Goal: Transaction & Acquisition: Purchase product/service

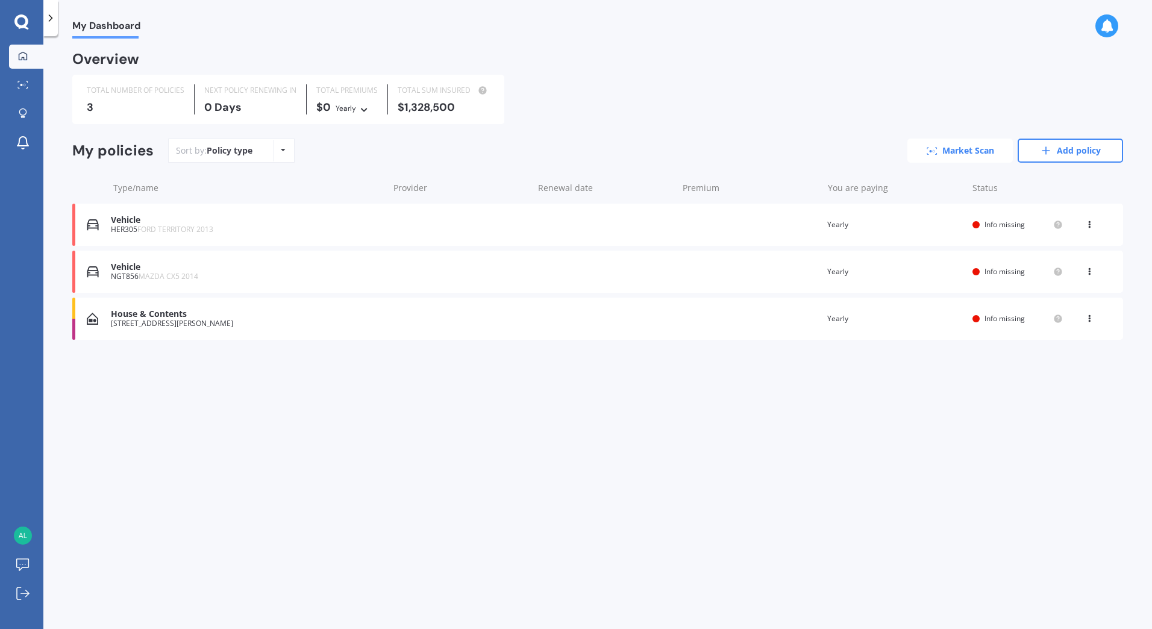
click at [966, 155] on link "Market Scan" at bounding box center [959, 151] width 105 height 24
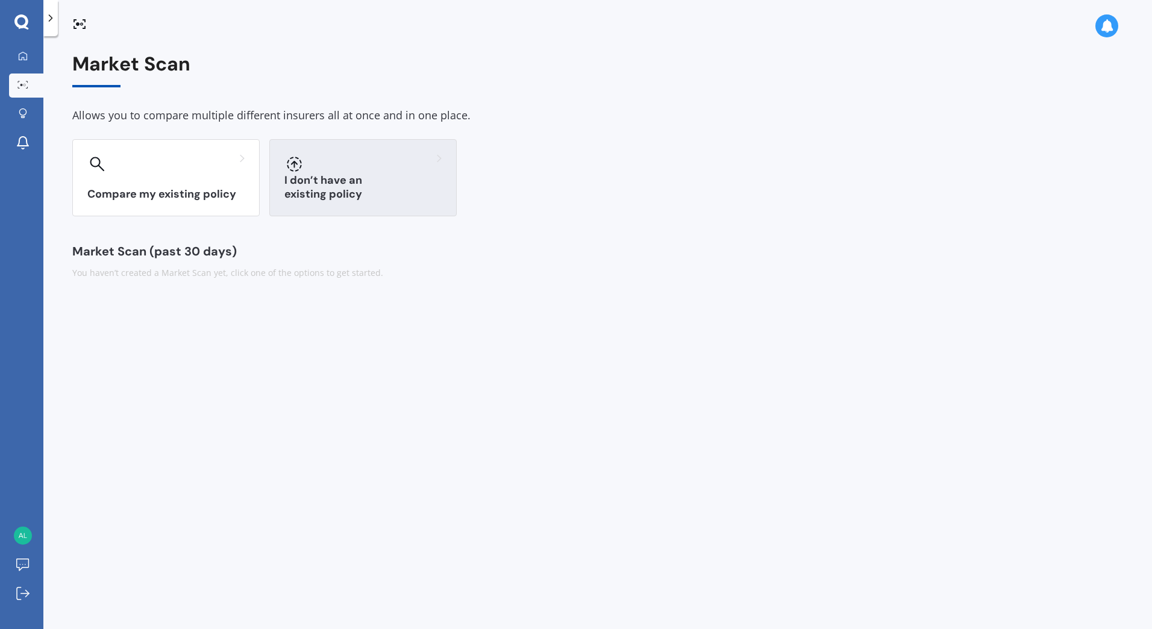
click at [372, 189] on h3 "I don’t have an existing policy" at bounding box center [362, 188] width 157 height 28
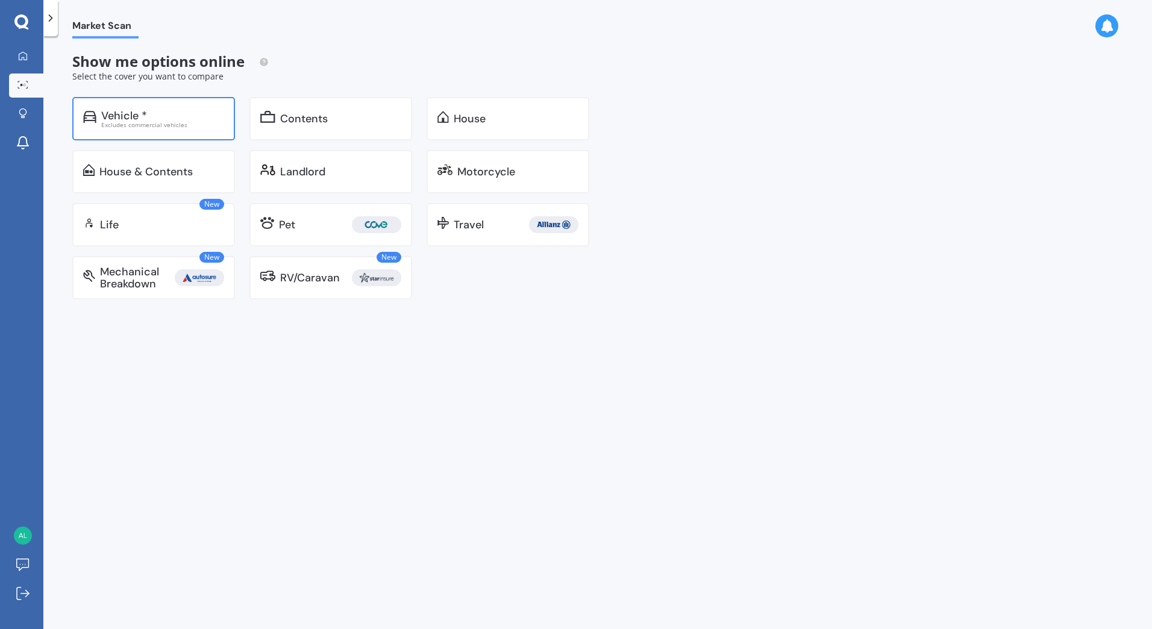
click at [202, 122] on div "Excludes commercial vehicles" at bounding box center [162, 125] width 123 height 6
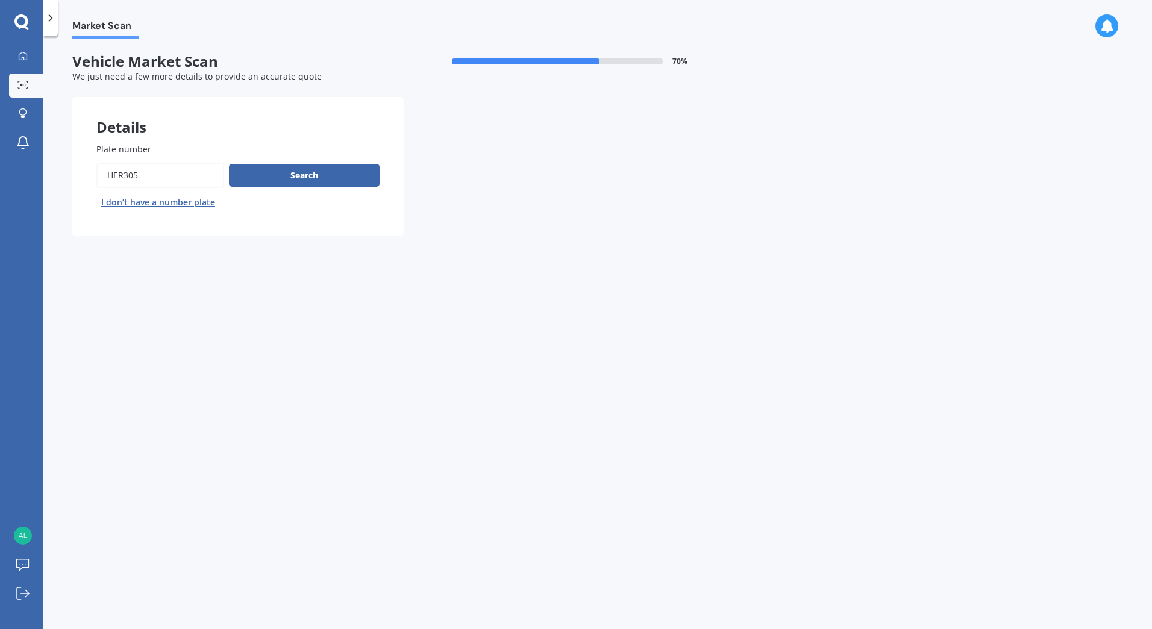
drag, startPoint x: 185, startPoint y: 176, endPoint x: 88, endPoint y: 174, distance: 97.0
click at [88, 174] on div "Plate number Search I don’t have a number plate" at bounding box center [237, 177] width 331 height 117
type input "JYL950"
click at [287, 175] on button "Search" at bounding box center [304, 175] width 151 height 23
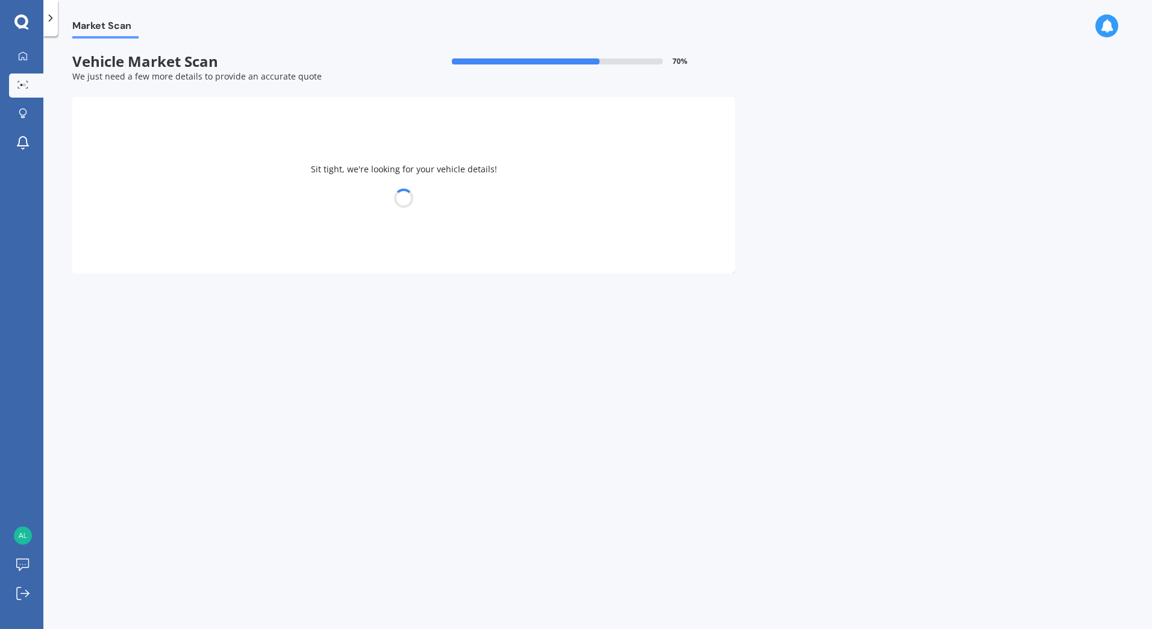
select select "TOYOTA"
select select "HIGHLANDER"
select select "27"
select select "05"
select select "1996"
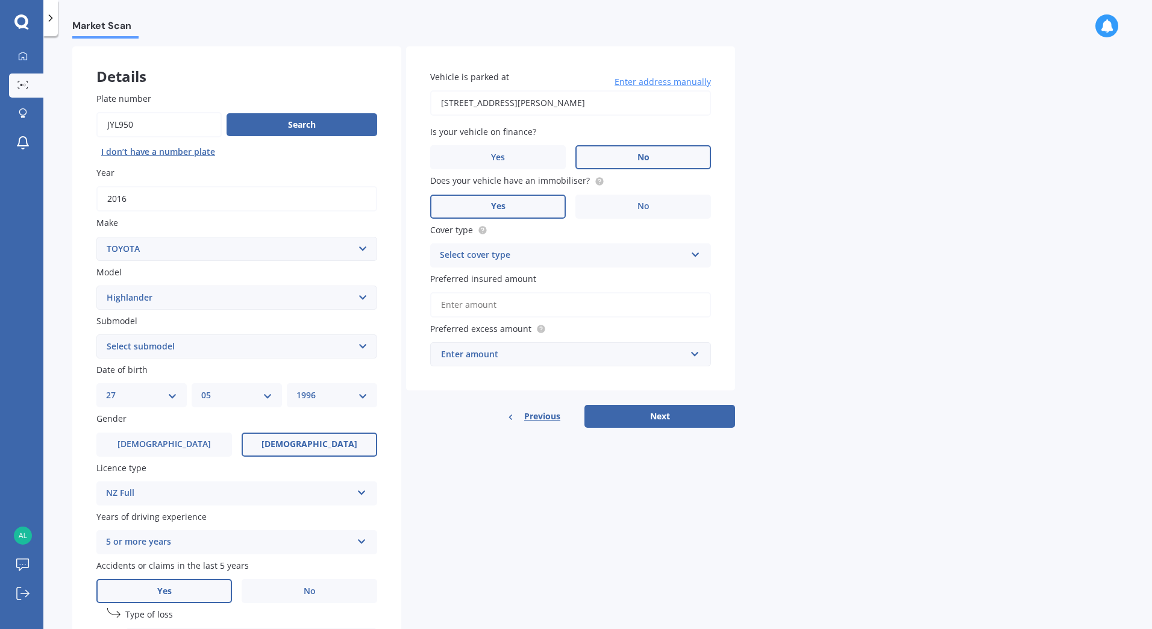
scroll to position [121, 0]
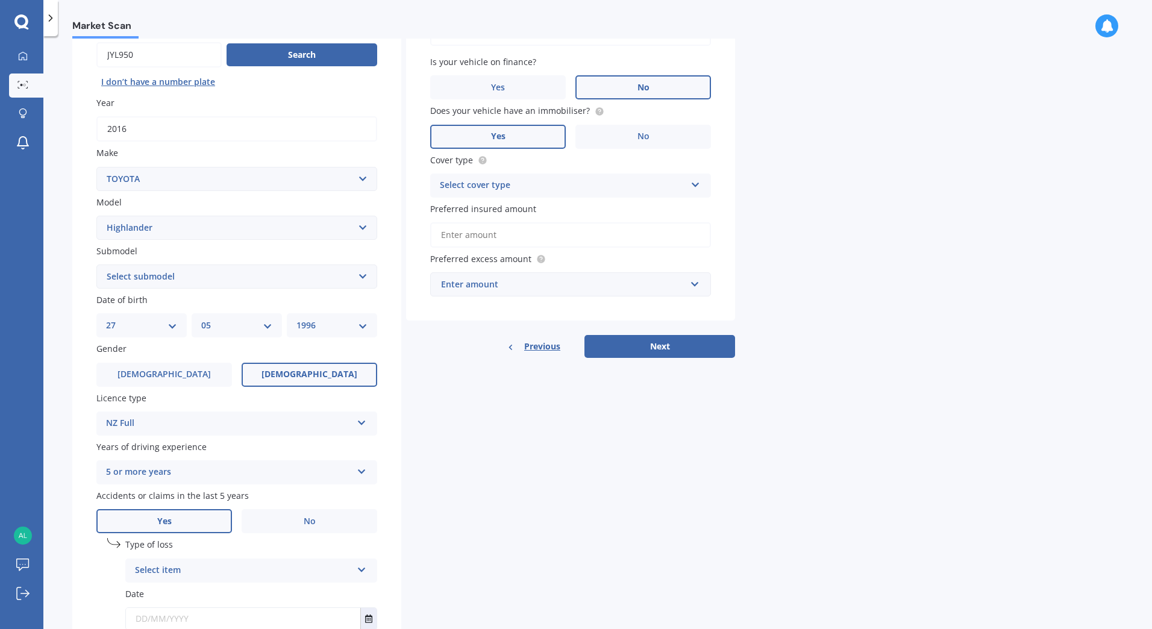
click at [369, 272] on select "Select submodel (All other) Hybrid Petrol V6 2WD Petrol V6 4WD" at bounding box center [236, 277] width 281 height 24
select select "PETROL V6 4WD"
click at [96, 265] on select "Select submodel (All other) Hybrid Petrol V6 2WD Petrol V6 4WD" at bounding box center [236, 277] width 281 height 24
click at [304, 280] on select "Select submodel (All other) Hybrid Petrol V6 2WD Petrol V6 4WD" at bounding box center [236, 277] width 281 height 24
click at [96, 265] on select "Select submodel (All other) Hybrid Petrol V6 2WD Petrol V6 4WD" at bounding box center [236, 277] width 281 height 24
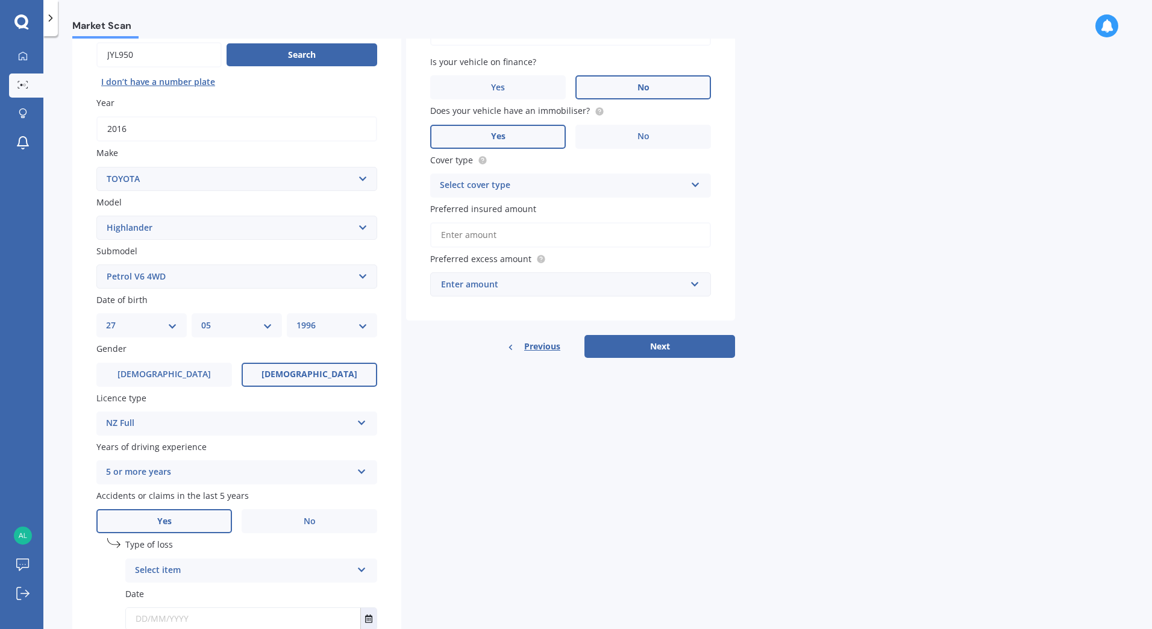
click at [413, 407] on div "Details Plate number Search I don’t have a number plate Year [DATE] Make Select…" at bounding box center [403, 333] width 663 height 712
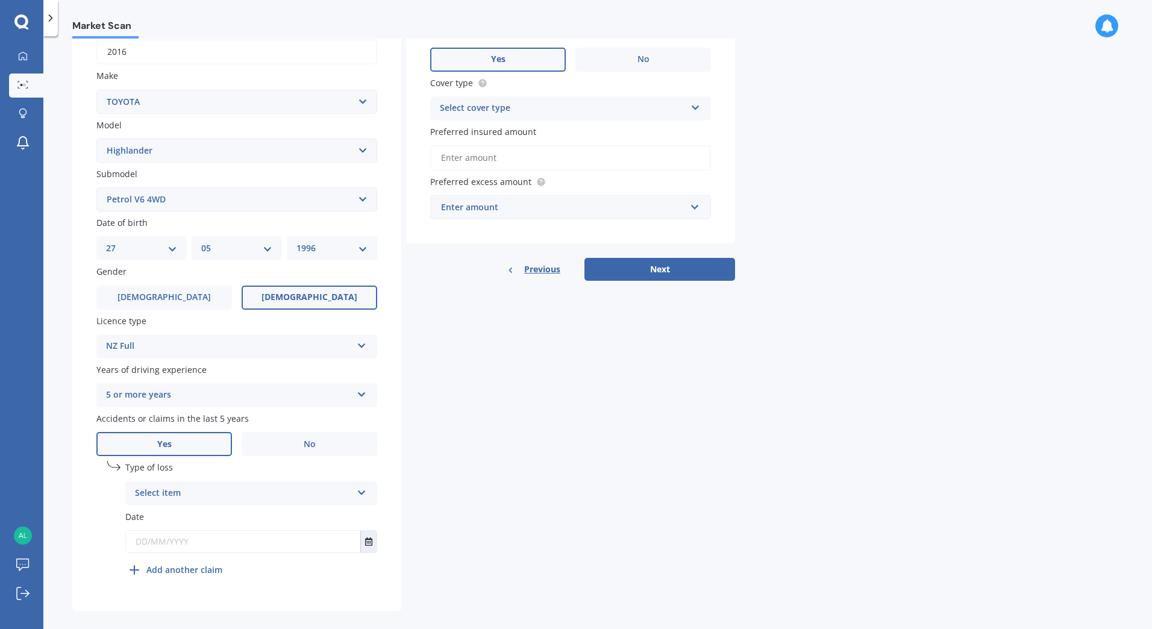
scroll to position [211, 0]
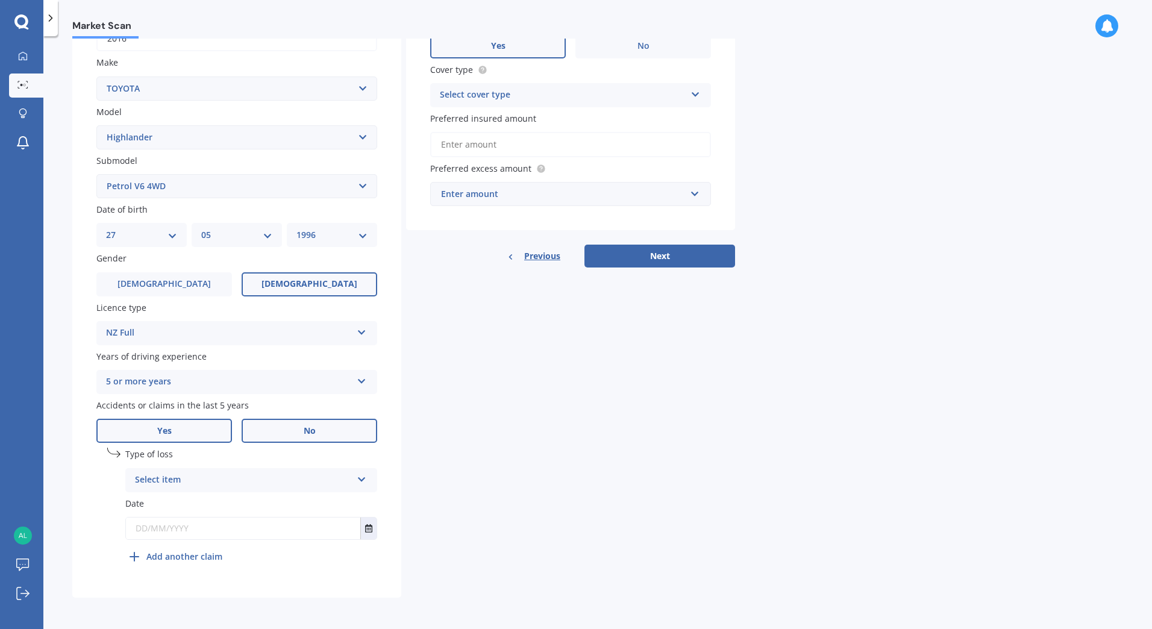
click at [316, 433] on label "No" at bounding box center [310, 431] width 136 height 24
click at [0, 0] on input "No" at bounding box center [0, 0] width 0 height 0
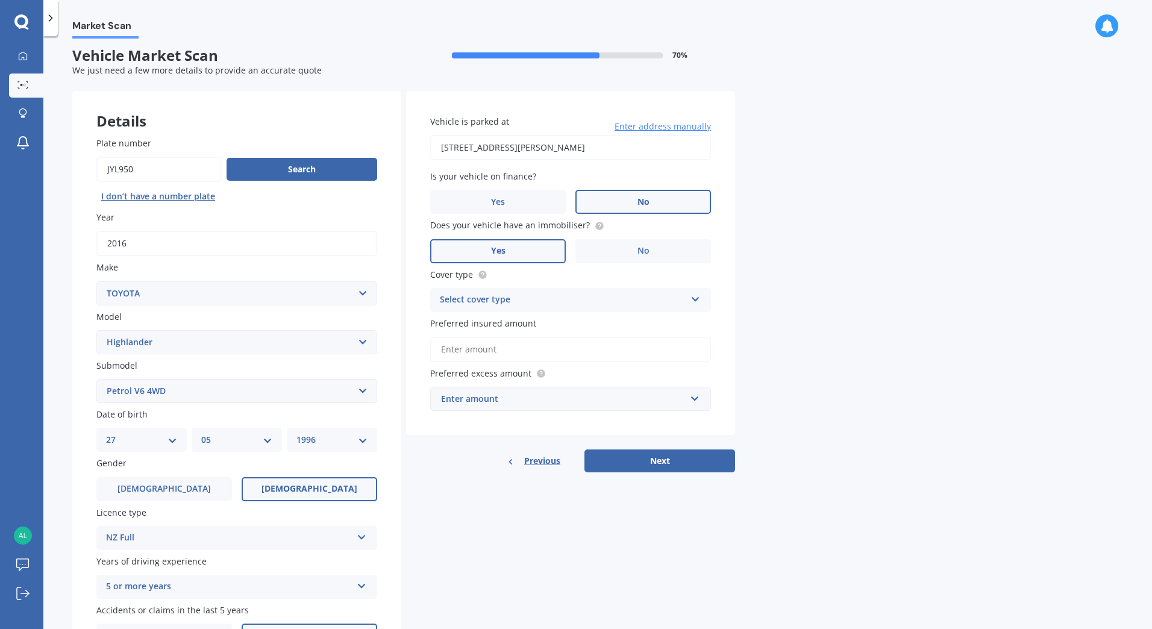
scroll to position [0, 0]
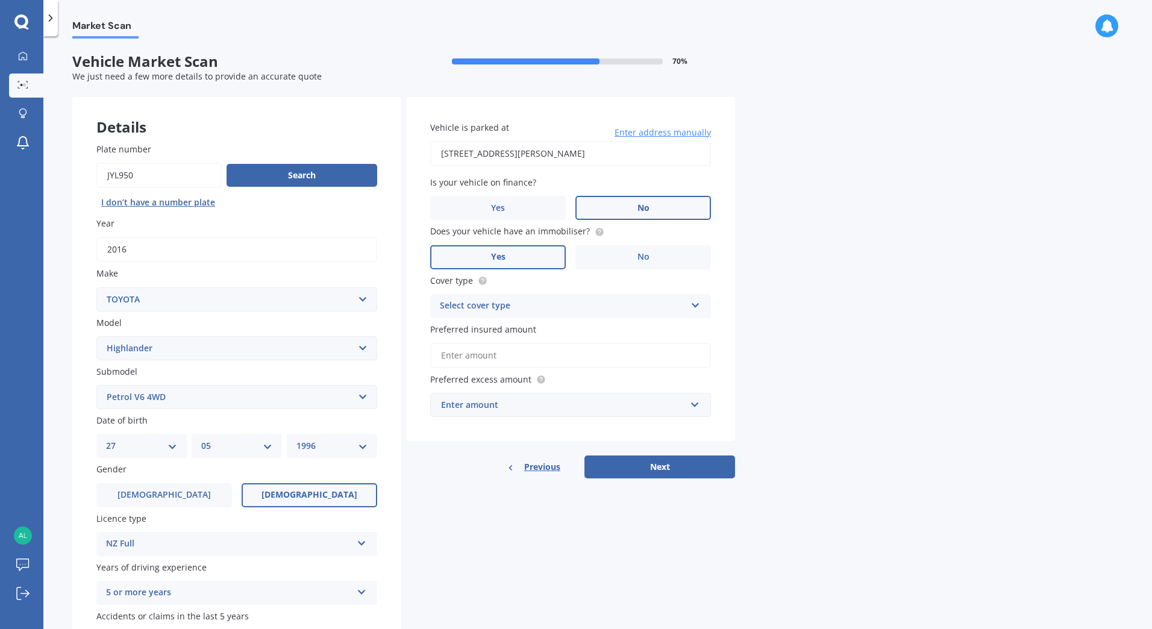
click at [719, 305] on div "Vehicle is parked at [STREET_ADDRESS][PERSON_NAME] Enter address manually Is yo…" at bounding box center [570, 269] width 329 height 345
drag, startPoint x: 697, startPoint y: 302, endPoint x: 690, endPoint y: 304, distance: 6.7
click at [697, 302] on icon at bounding box center [695, 303] width 10 height 8
click at [488, 328] on span "Comprehensive" at bounding box center [472, 329] width 64 height 11
click at [537, 359] on input "Preferred insured amount" at bounding box center [570, 355] width 281 height 25
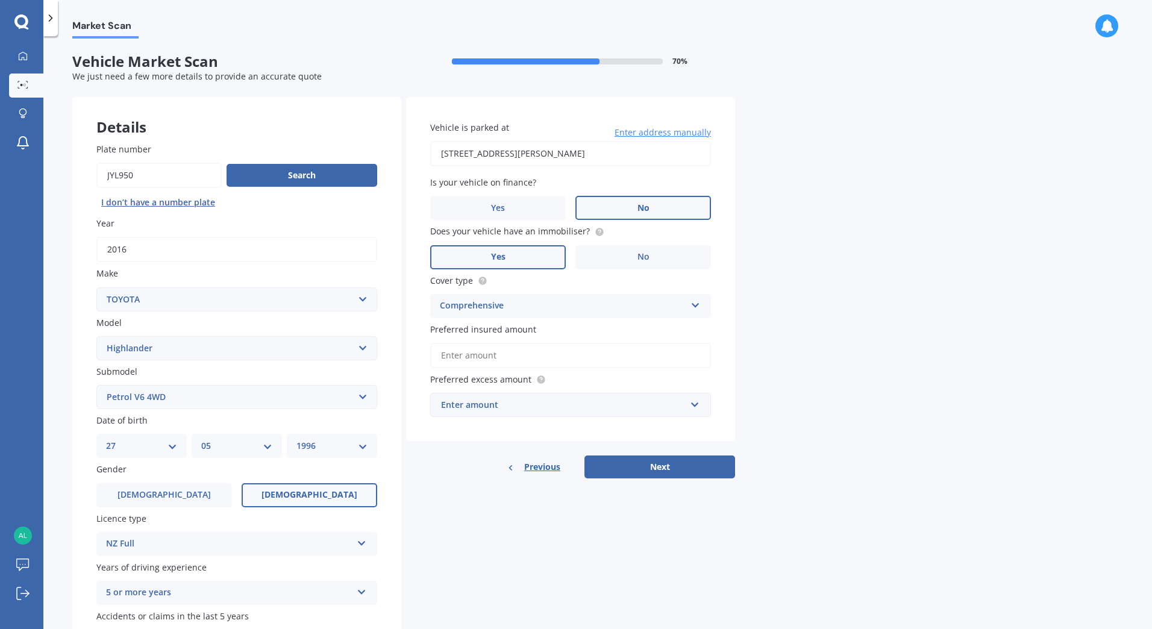
click at [796, 360] on div "Market Scan Vehicle Market Scan 70 % We just need a few more details to provide…" at bounding box center [597, 335] width 1109 height 593
click at [706, 402] on div "Enter amount $100 $400 $500 $750 $1,000 $1,500 $2,000" at bounding box center [570, 405] width 281 height 24
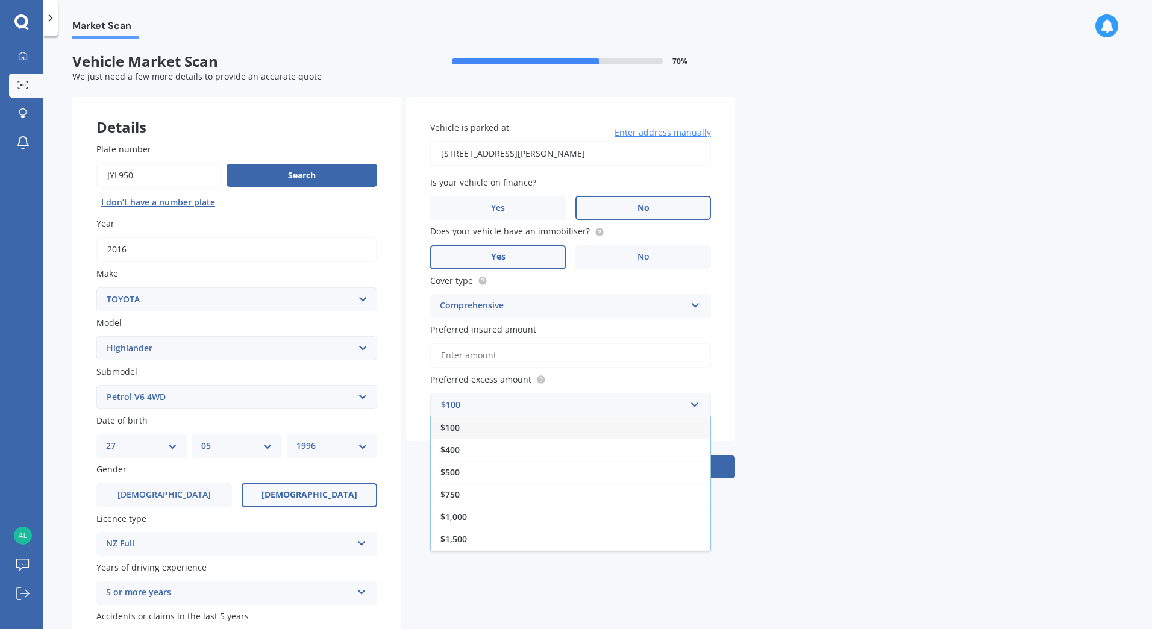
click at [786, 395] on div "Market Scan Vehicle Market Scan 70 % We just need a few more details to provide…" at bounding box center [597, 335] width 1109 height 593
click at [598, 365] on input "Preferred insured amount" at bounding box center [570, 355] width 281 height 25
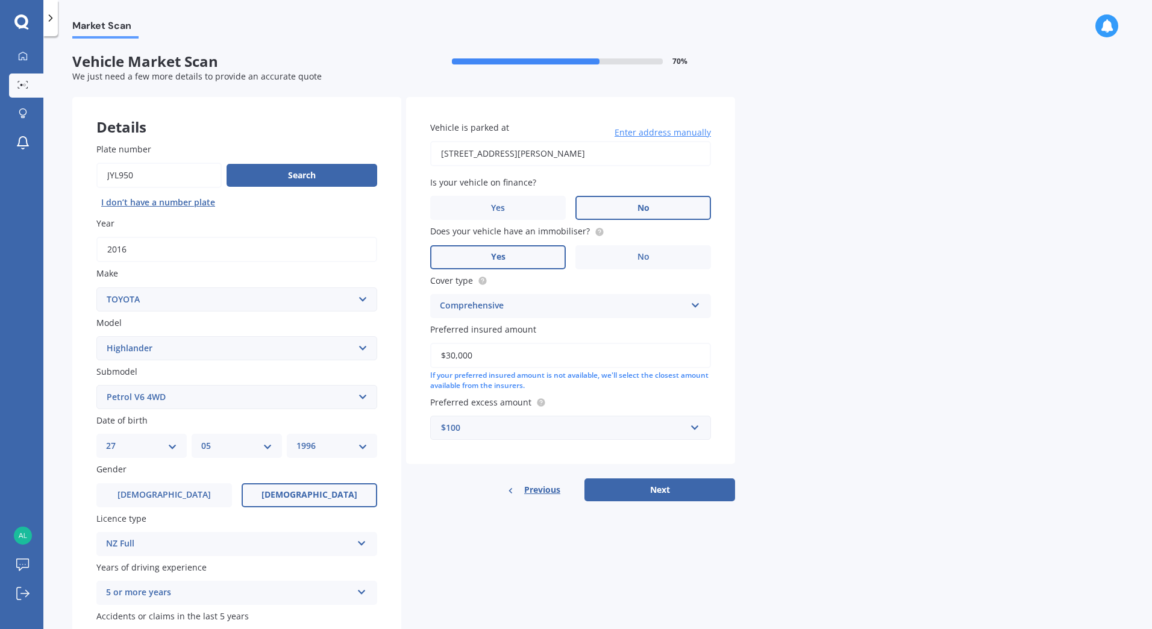
type input "$30,000"
click at [606, 428] on div "$100" at bounding box center [563, 427] width 245 height 13
click at [465, 496] on div "$500" at bounding box center [571, 495] width 280 height 22
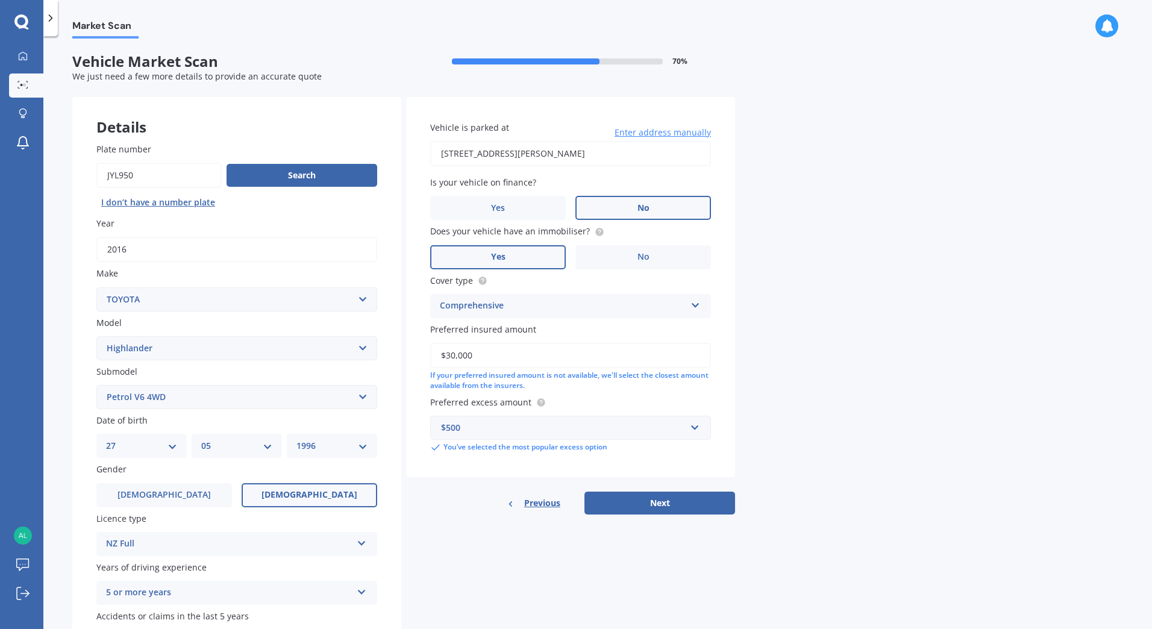
drag, startPoint x: 639, startPoint y: 151, endPoint x: 412, endPoint y: 145, distance: 227.2
click at [412, 145] on div "Vehicle is parked at [STREET_ADDRESS][PERSON_NAME] Enter address manually Is yo…" at bounding box center [570, 287] width 329 height 380
type input "[STREET_ADDRESS]"
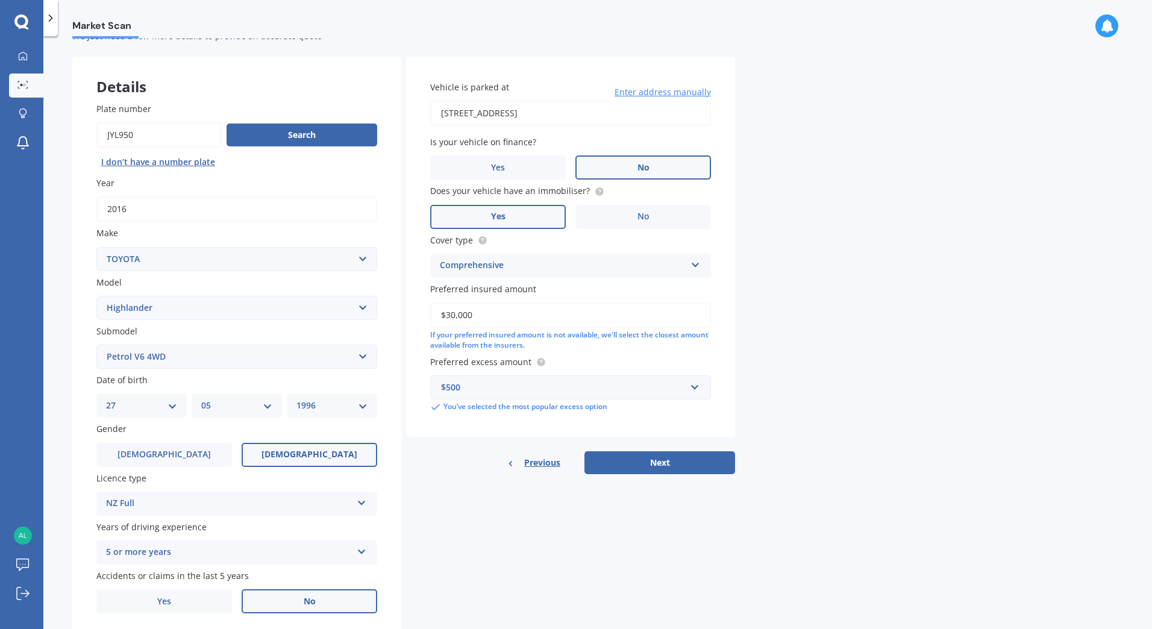
scroll to position [80, 0]
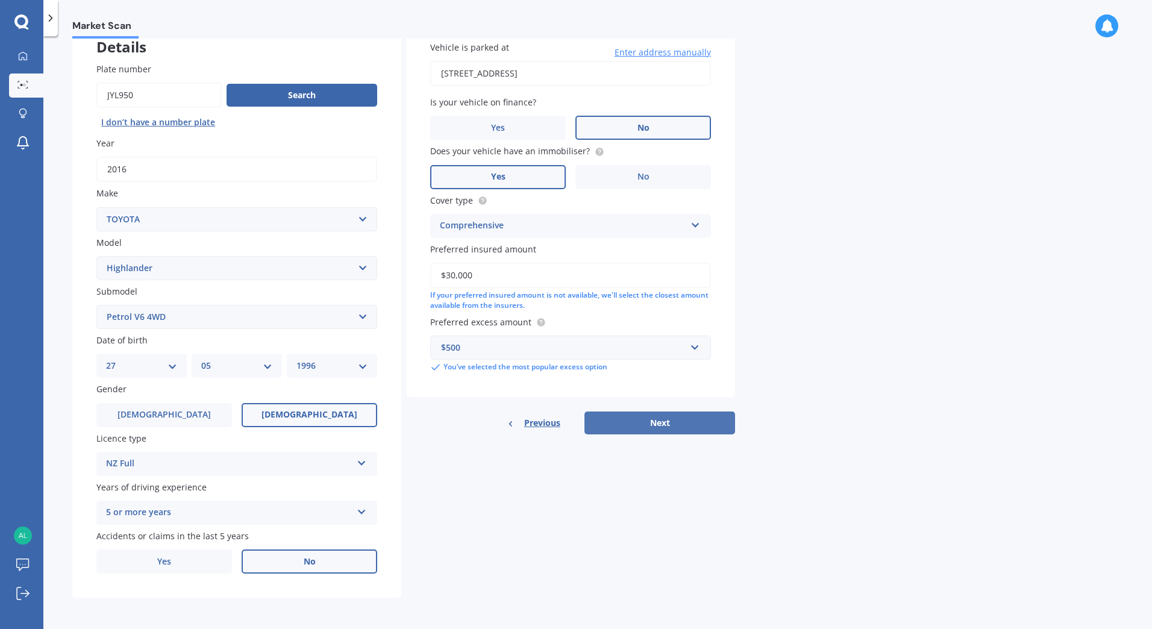
click at [689, 422] on button "Next" at bounding box center [659, 423] width 151 height 23
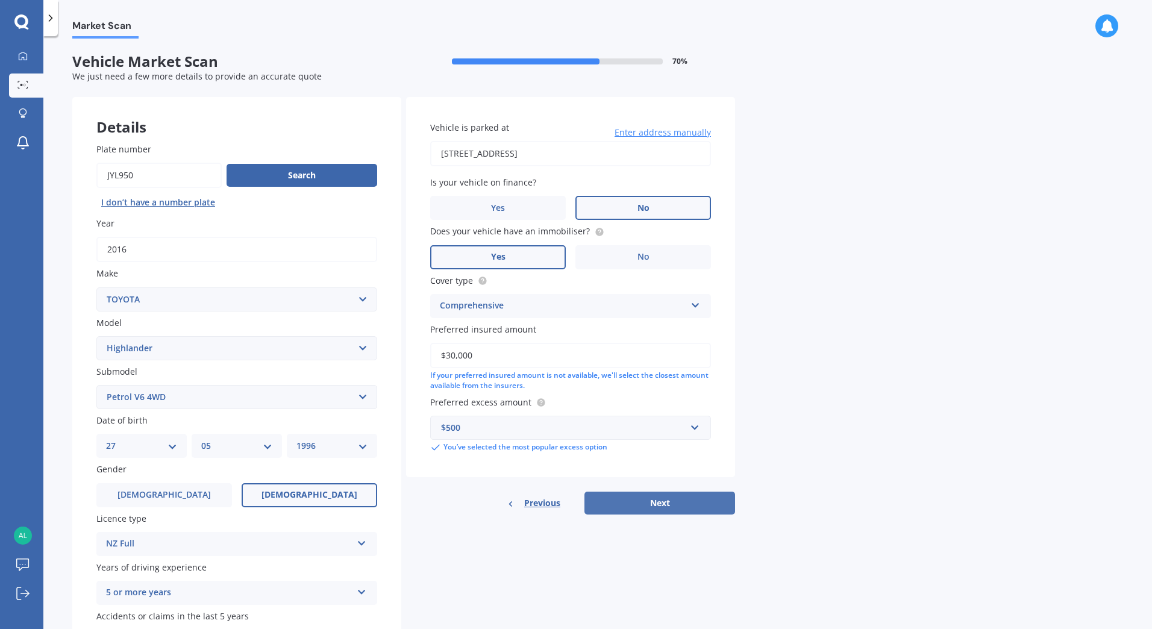
select select "27"
select select "05"
select select "1996"
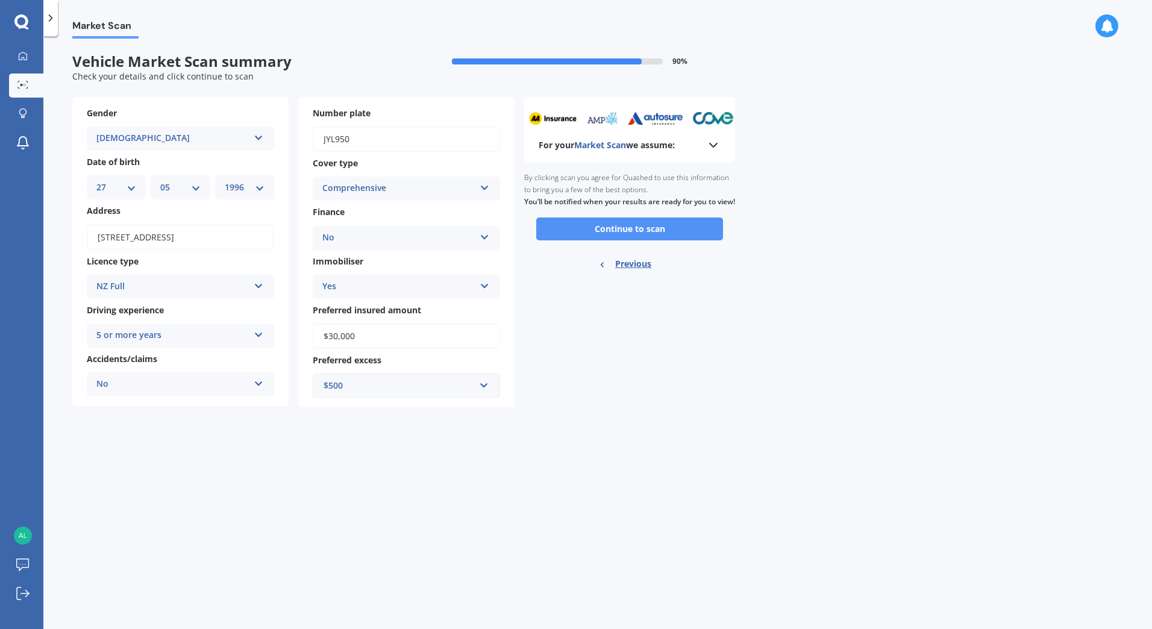
click at [603, 236] on button "Continue to scan" at bounding box center [629, 229] width 187 height 23
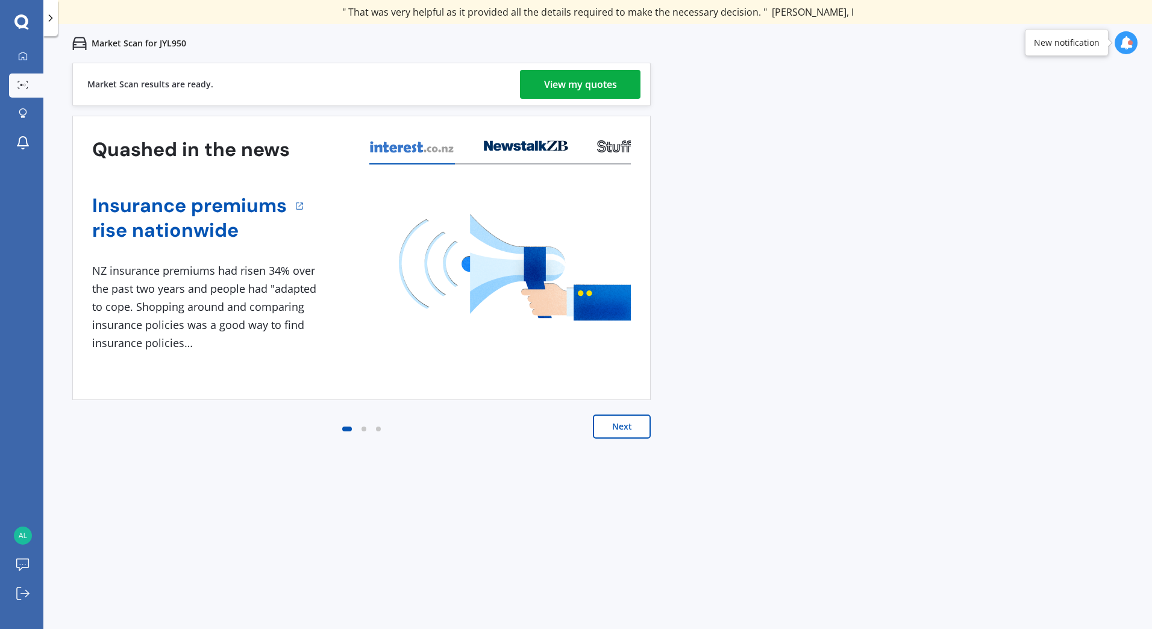
click at [575, 86] on div "View my quotes" at bounding box center [580, 84] width 73 height 29
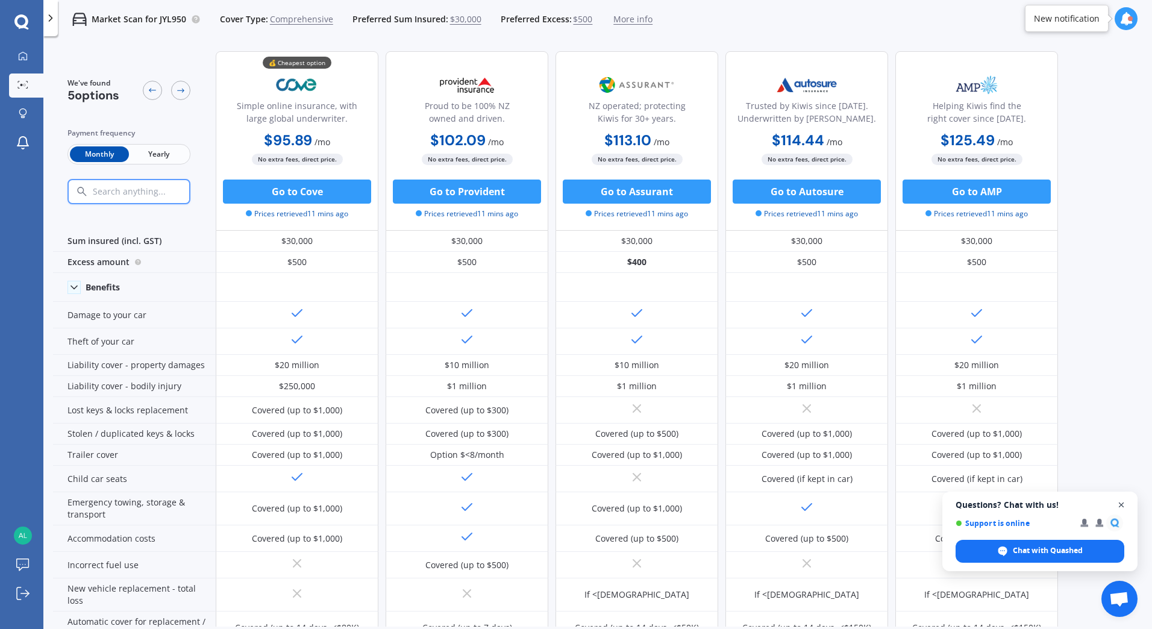
click at [1122, 507] on span "Close chat" at bounding box center [1121, 505] width 15 height 15
